Goal: Check status

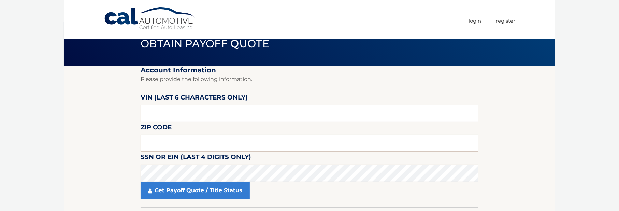
scroll to position [34, 0]
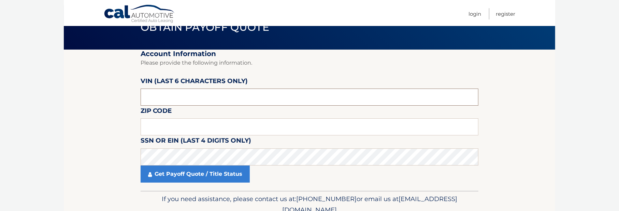
click at [177, 94] on input "text" at bounding box center [310, 96] width 338 height 17
type input "181644"
click at [170, 129] on input "text" at bounding box center [310, 126] width 338 height 17
type input "33434"
click at [102, 121] on section "Account Information Please provide the following information. VIN (last 6 chara…" at bounding box center [309, 119] width 491 height 141
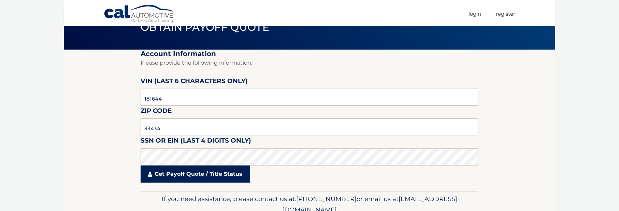
click at [178, 171] on link "Get Payoff Quote / Title Status" at bounding box center [195, 173] width 109 height 17
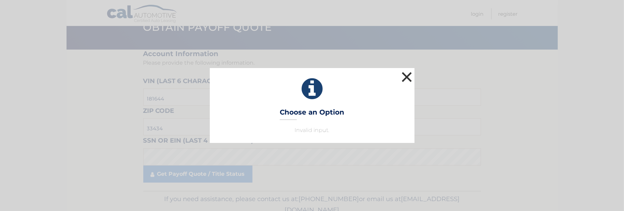
click at [406, 79] on button "×" at bounding box center [407, 77] width 14 height 14
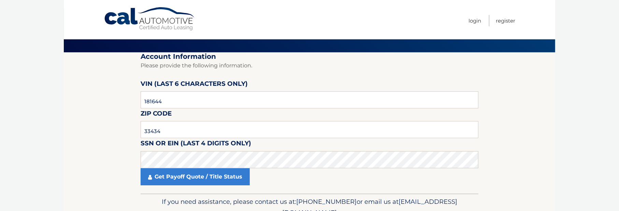
scroll to position [0, 0]
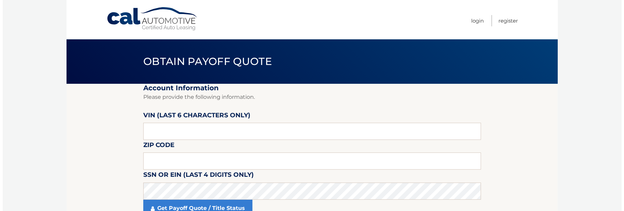
scroll to position [34, 0]
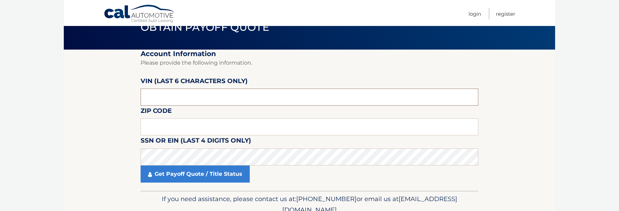
click at [162, 96] on input "text" at bounding box center [310, 96] width 338 height 17
type input "181644"
click at [174, 124] on input "text" at bounding box center [310, 126] width 338 height 17
type input "33434"
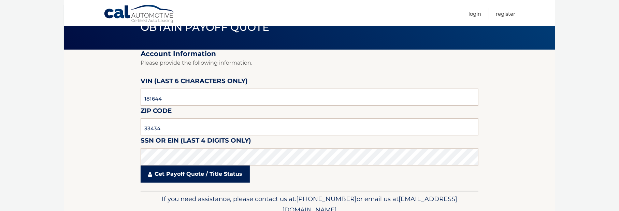
click at [176, 172] on link "Get Payoff Quote / Title Status" at bounding box center [195, 173] width 109 height 17
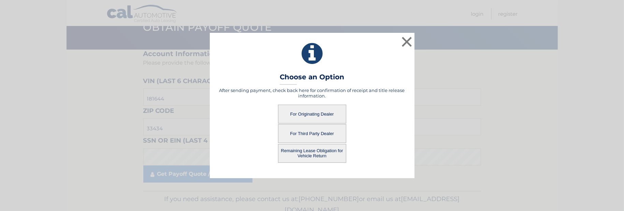
click at [309, 116] on button "For Originating Dealer" at bounding box center [312, 113] width 68 height 19
click at [309, 112] on button "For Originating Dealer" at bounding box center [312, 113] width 68 height 19
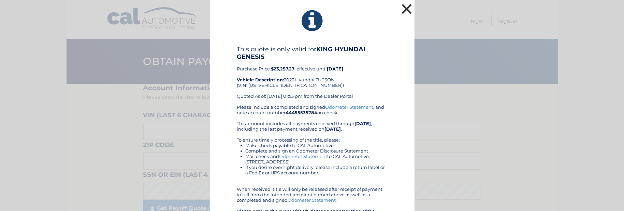
click at [406, 8] on button "×" at bounding box center [407, 9] width 14 height 14
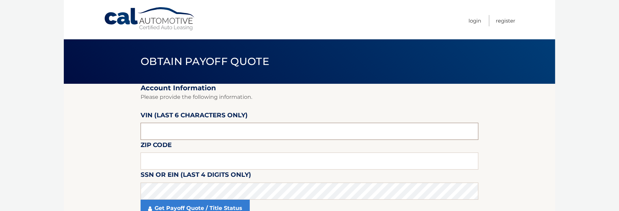
click at [171, 129] on input "text" at bounding box center [310, 130] width 338 height 17
type input "181644"
click at [168, 157] on input "text" at bounding box center [310, 160] width 338 height 17
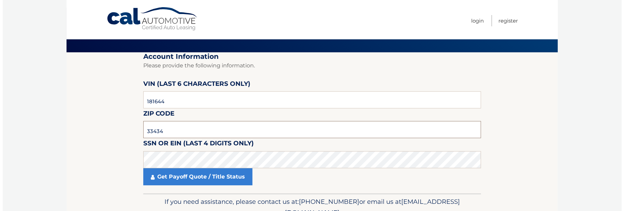
scroll to position [66, 0]
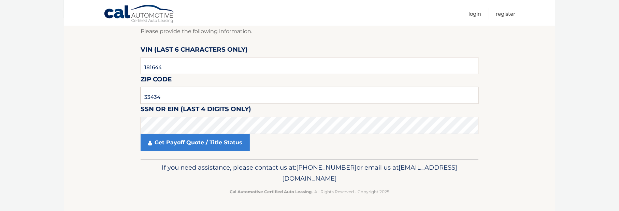
type input "33434"
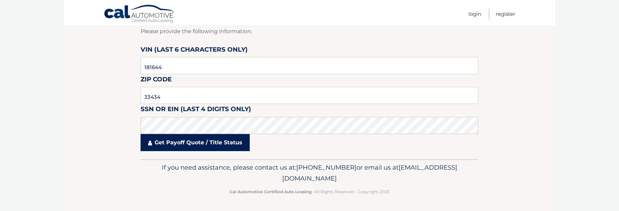
click at [184, 141] on link "Get Payoff Quote / Title Status" at bounding box center [195, 142] width 109 height 17
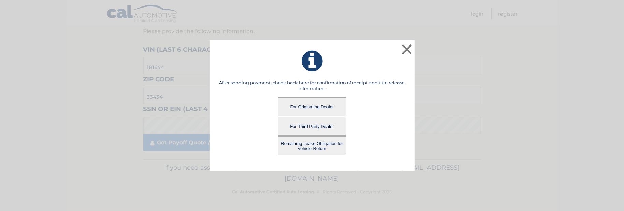
click at [310, 145] on button "Remaining Lease Obligation for Vehicle Return" at bounding box center [312, 145] width 68 height 19
click at [314, 142] on button "Remaining Lease Obligation for Vehicle Return" at bounding box center [312, 145] width 68 height 19
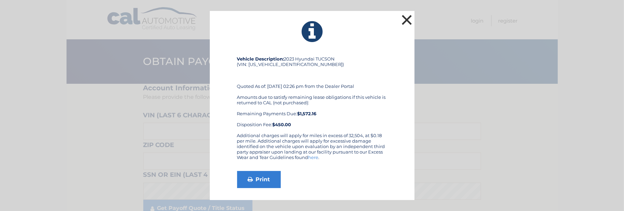
click at [404, 20] on button "×" at bounding box center [407, 20] width 14 height 14
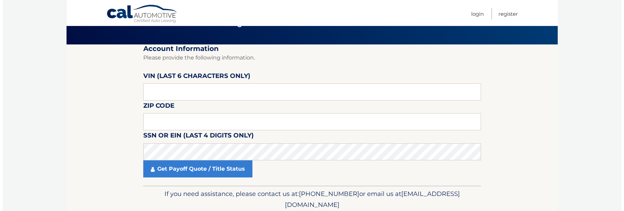
scroll to position [66, 0]
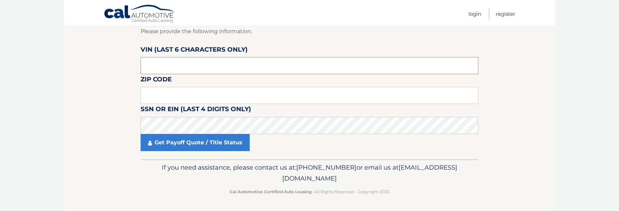
click at [151, 63] on input "text" at bounding box center [310, 65] width 338 height 17
type input "181644"
click at [159, 97] on input "text" at bounding box center [310, 95] width 338 height 17
type input "33434"
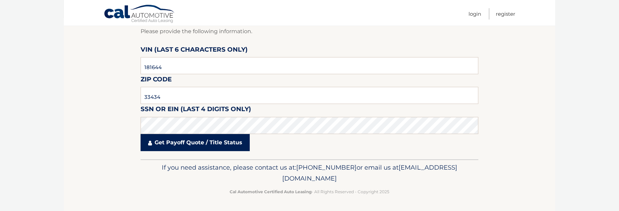
click at [192, 140] on link "Get Payoff Quote / Title Status" at bounding box center [195, 142] width 109 height 17
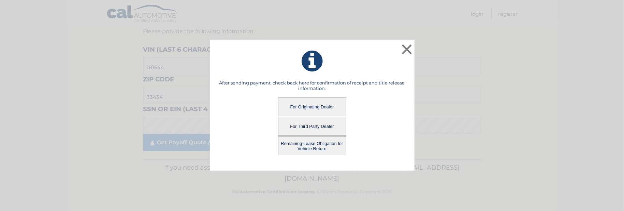
click at [316, 147] on button "Remaining Lease Obligation for Vehicle Return" at bounding box center [312, 145] width 68 height 19
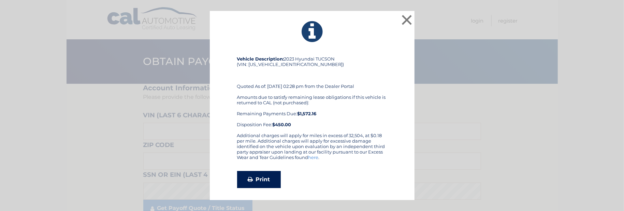
click at [264, 177] on link "Print" at bounding box center [259, 179] width 44 height 17
